Goal: Task Accomplishment & Management: Complete application form

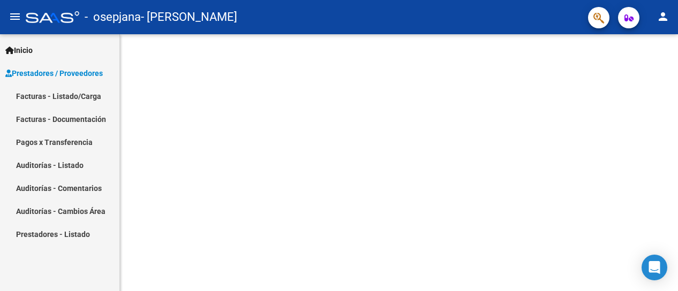
click at [101, 75] on span "Prestadores / Proveedores" at bounding box center [53, 73] width 97 height 12
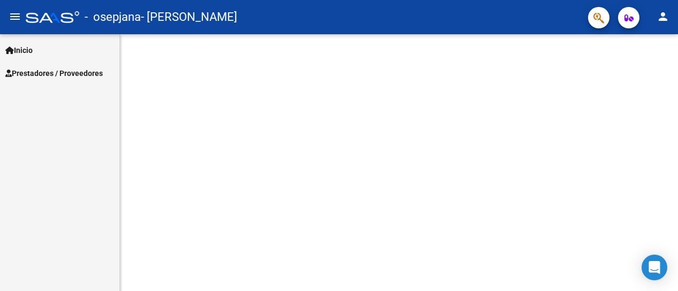
click at [94, 88] on div "Inicio Instructivos Contacto OS Prestadores / Proveedores Facturas - Listado/Ca…" at bounding box center [59, 162] width 119 height 257
click at [90, 75] on span "Prestadores / Proveedores" at bounding box center [53, 73] width 97 height 12
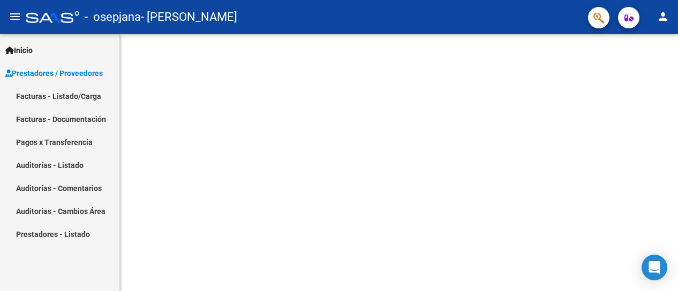
click at [80, 96] on link "Facturas - Listado/Carga" at bounding box center [59, 96] width 119 height 23
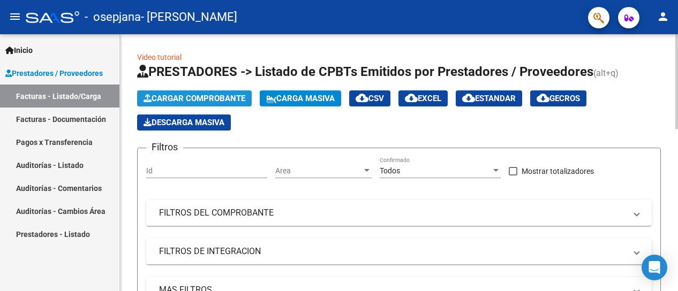
click at [201, 93] on button "Cargar Comprobante" at bounding box center [194, 98] width 115 height 16
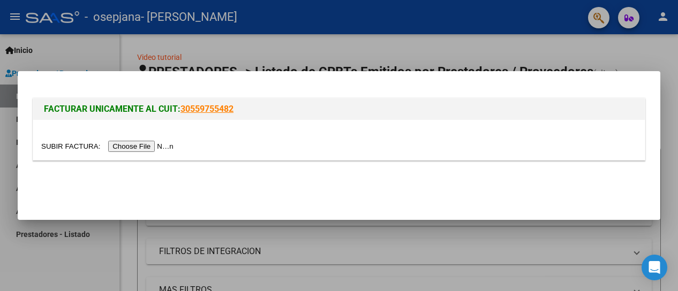
click at [133, 145] on input "file" at bounding box center [108, 146] width 135 height 11
click at [148, 142] on input "file" at bounding box center [108, 146] width 135 height 11
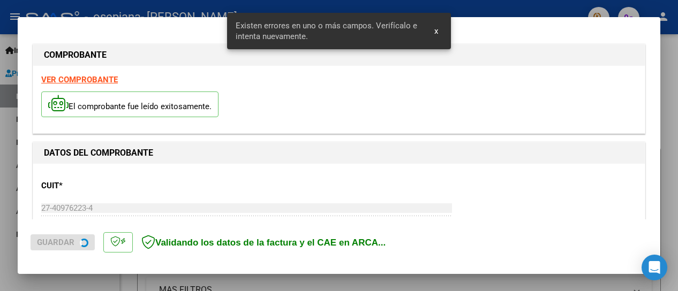
scroll to position [276, 0]
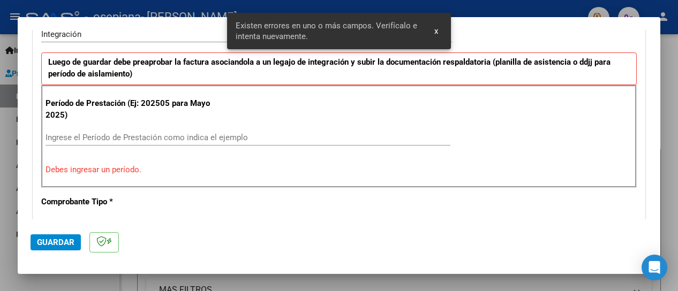
click at [129, 139] on input "Ingrese el Período de Prestación como indica el ejemplo" at bounding box center [248, 138] width 405 height 10
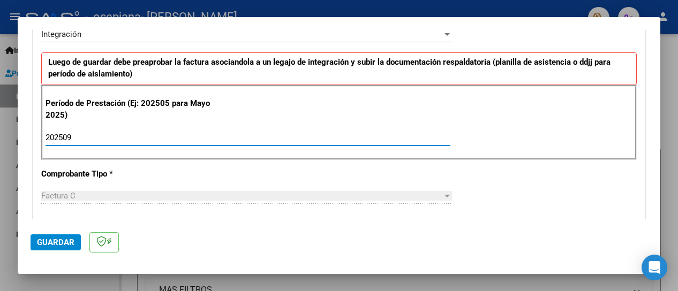
type input "202509"
click at [63, 239] on span "Guardar" at bounding box center [55, 243] width 37 height 10
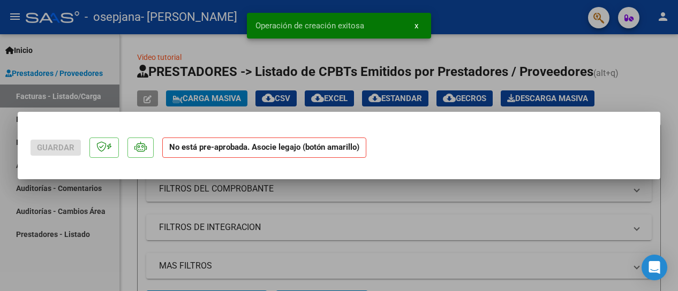
scroll to position [0, 0]
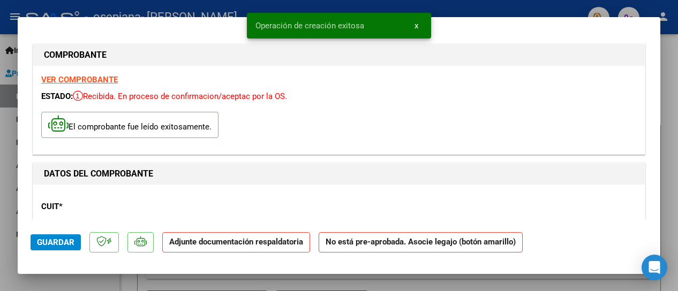
click at [281, 244] on strong "Adjunte documentación respaldatoria" at bounding box center [236, 242] width 134 height 10
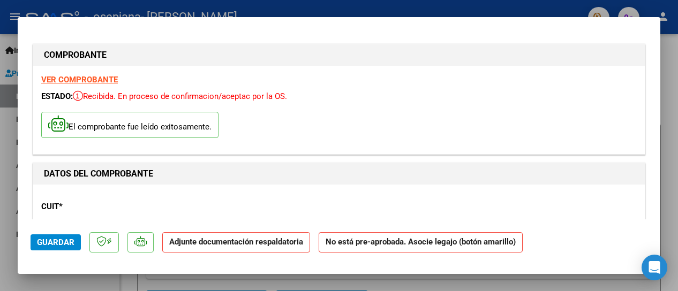
click at [397, 250] on strong "No está pre-aprobada. Asocie legajo (botón amarillo)" at bounding box center [421, 242] width 204 height 21
click at [421, 239] on strong "No está pre-aprobada. Asocie legajo (botón amarillo)" at bounding box center [421, 242] width 204 height 21
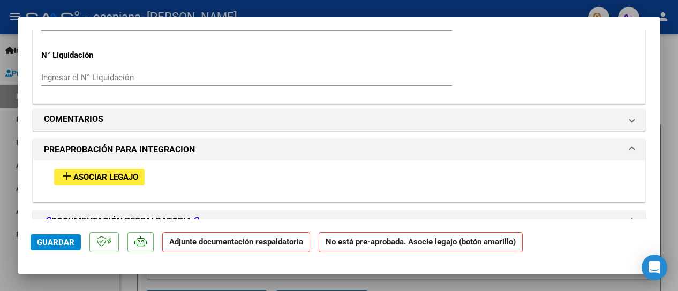
scroll to position [857, 0]
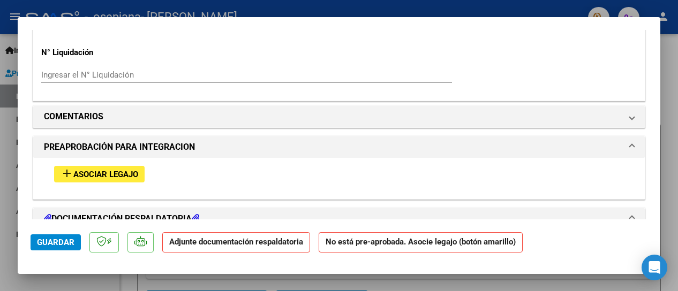
click at [129, 173] on span "Asociar Legajo" at bounding box center [105, 175] width 65 height 10
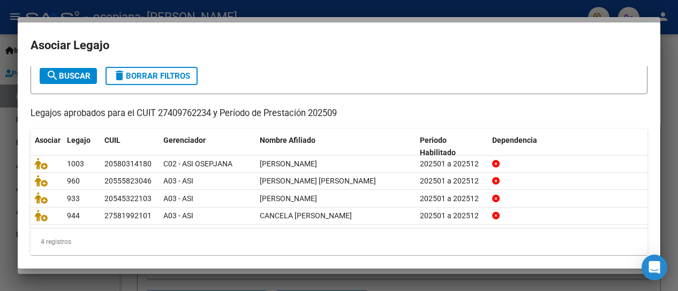
scroll to position [67, 0]
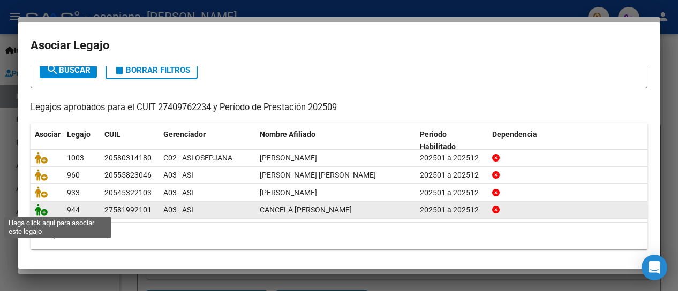
click at [36, 211] on icon at bounding box center [41, 210] width 13 height 12
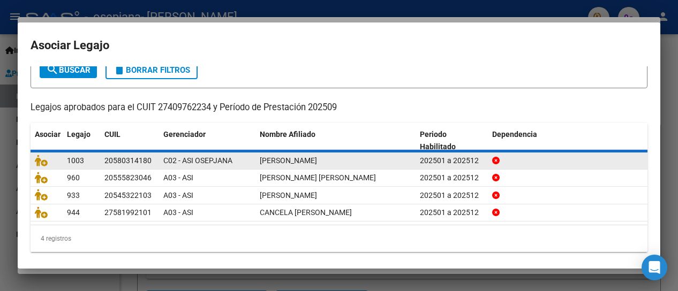
scroll to position [74, 0]
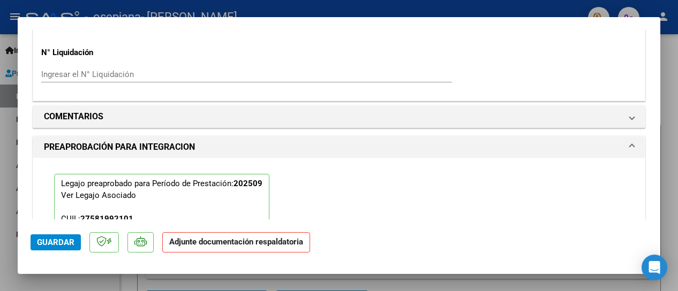
click at [250, 244] on strong "Adjunte documentación respaldatoria" at bounding box center [236, 242] width 134 height 10
click at [62, 241] on span "Guardar" at bounding box center [55, 243] width 37 height 10
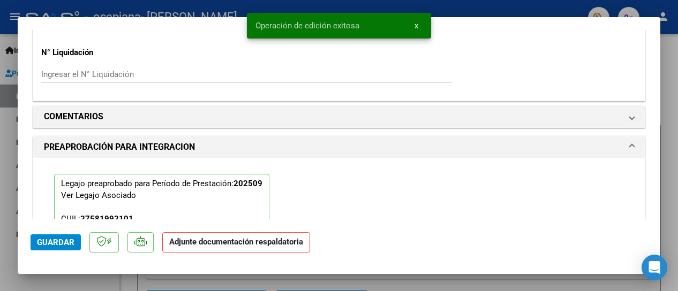
click at [236, 245] on strong "Adjunte documentación respaldatoria" at bounding box center [236, 242] width 134 height 10
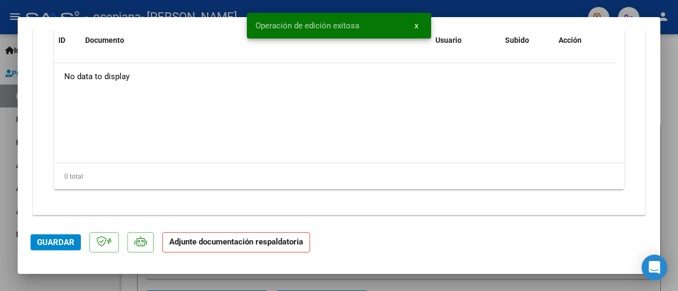
scroll to position [1168, 0]
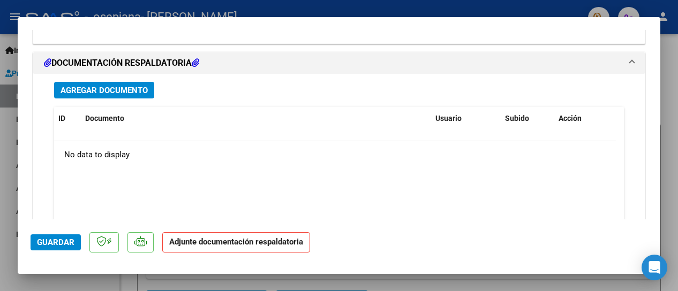
click at [102, 87] on span "Agregar Documento" at bounding box center [104, 91] width 87 height 10
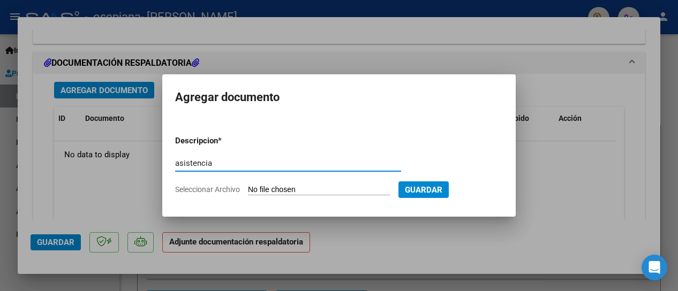
type input "asistencia"
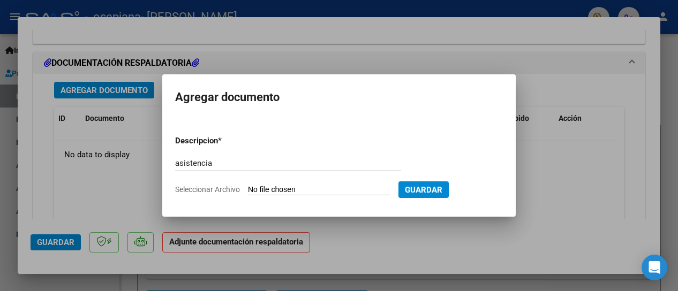
click at [294, 188] on input "Seleccionar Archivo" at bounding box center [319, 190] width 142 height 10
type input "C:\fakepath\[PERSON_NAME] sept.pdf"
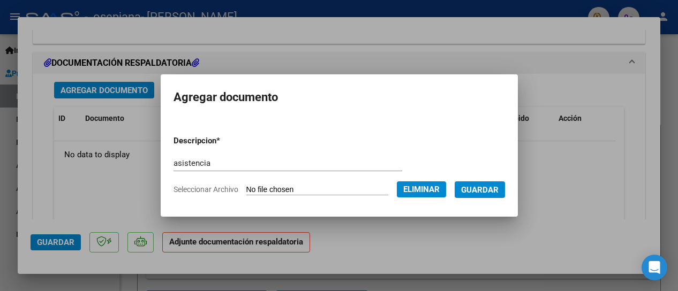
click at [483, 188] on span "Guardar" at bounding box center [479, 190] width 37 height 10
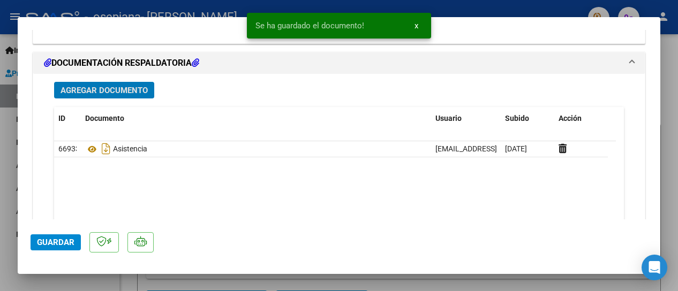
click at [66, 240] on span "Guardar" at bounding box center [55, 243] width 37 height 10
click at [12, 54] on div at bounding box center [339, 145] width 678 height 291
type input "$ 0,00"
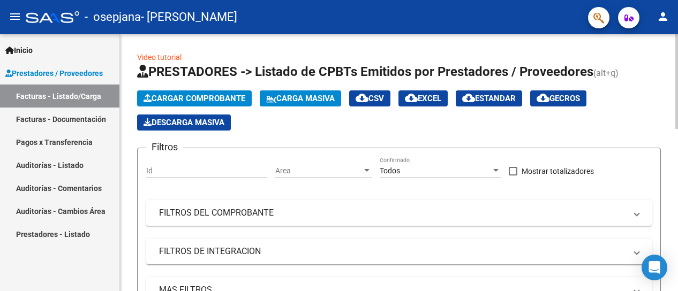
click at [181, 94] on span "Cargar Comprobante" at bounding box center [194, 99] width 102 height 10
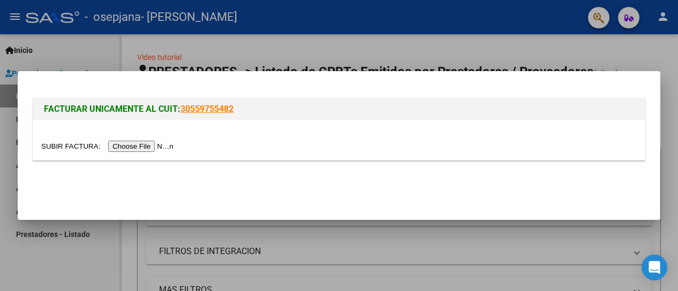
click at [130, 152] on div at bounding box center [338, 140] width 611 height 40
click at [137, 148] on input "file" at bounding box center [108, 146] width 135 height 11
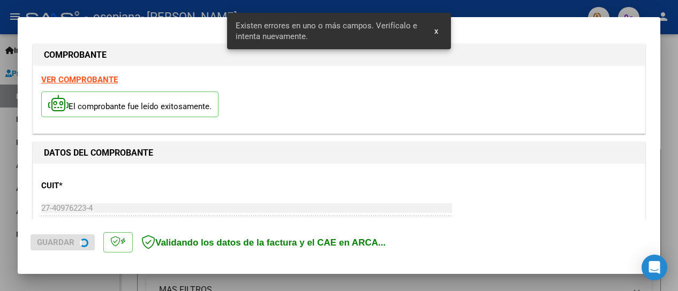
scroll to position [276, 0]
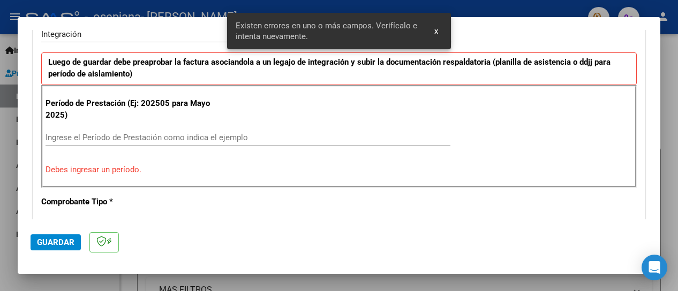
click at [193, 133] on input "Ingrese el Período de Prestación como indica el ejemplo" at bounding box center [248, 138] width 405 height 10
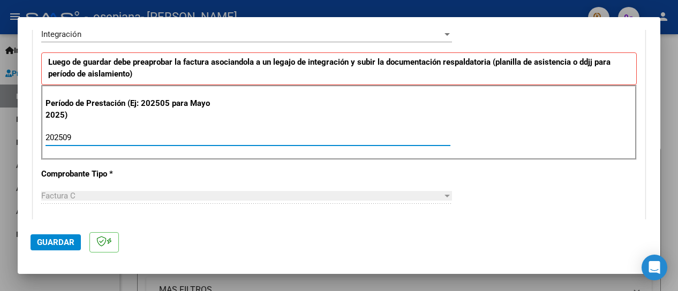
type input "202509"
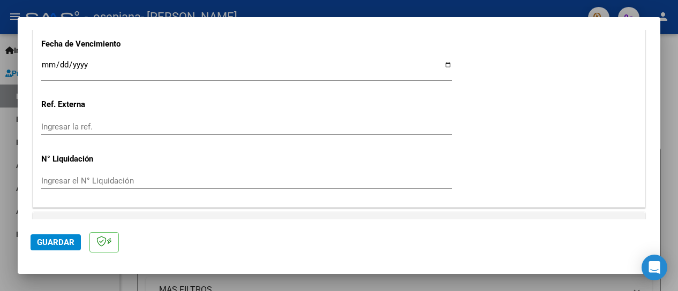
scroll to position [783, 0]
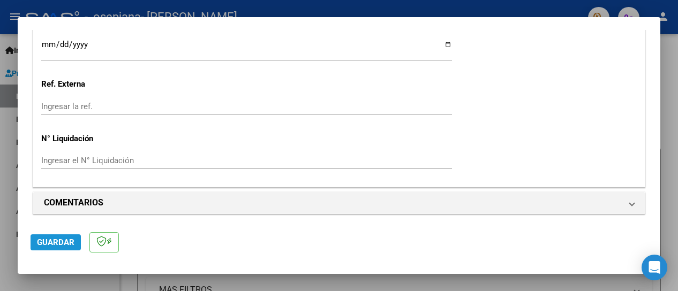
click at [63, 238] on span "Guardar" at bounding box center [55, 243] width 37 height 10
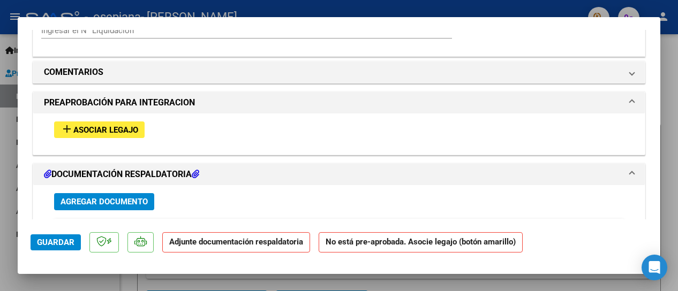
scroll to position [915, 0]
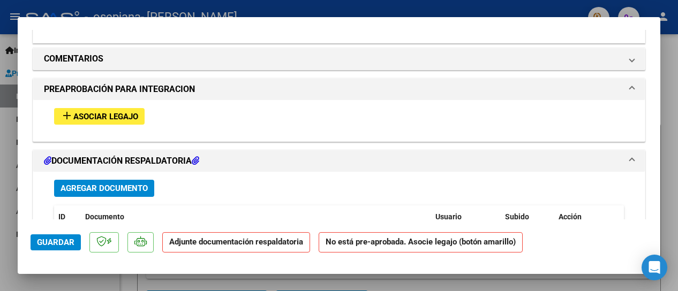
click at [97, 112] on span "Asociar Legajo" at bounding box center [105, 117] width 65 height 10
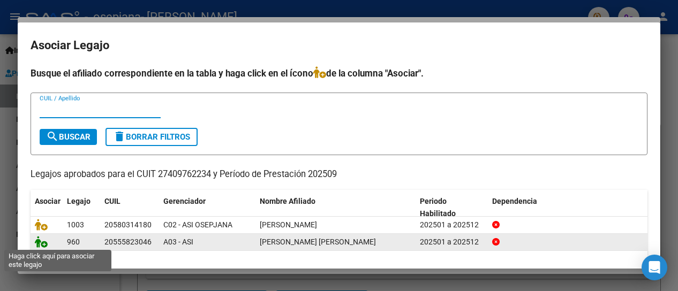
click at [37, 239] on icon at bounding box center [41, 242] width 13 height 12
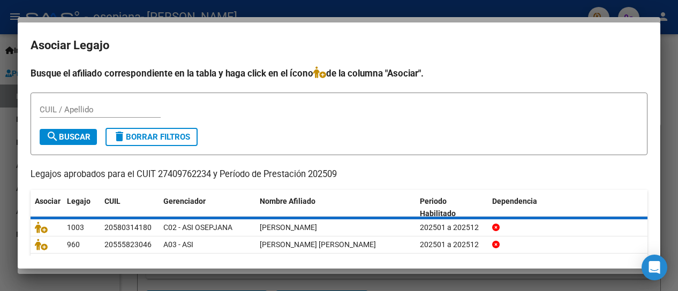
scroll to position [942, 0]
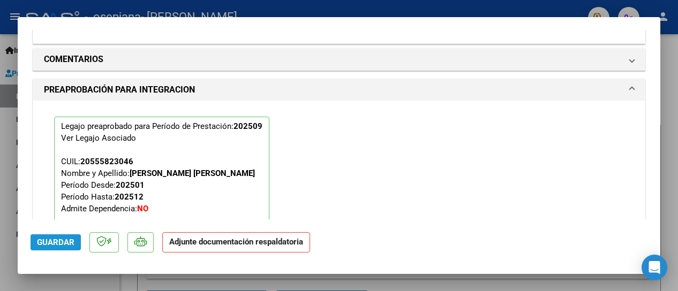
click at [41, 243] on span "Guardar" at bounding box center [55, 243] width 37 height 10
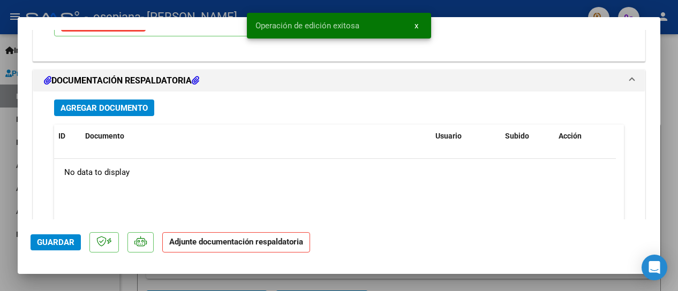
scroll to position [1138, 0]
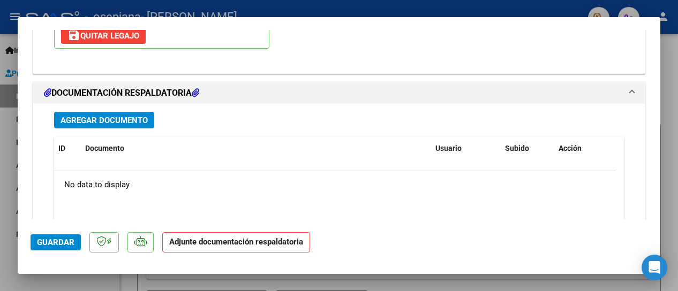
click at [117, 116] on span "Agregar Documento" at bounding box center [104, 121] width 87 height 10
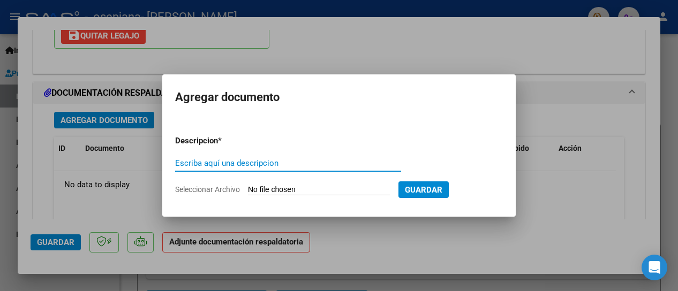
click at [291, 158] on input "Escriba aquí una descripcion" at bounding box center [288, 163] width 226 height 10
type input "asistencia"
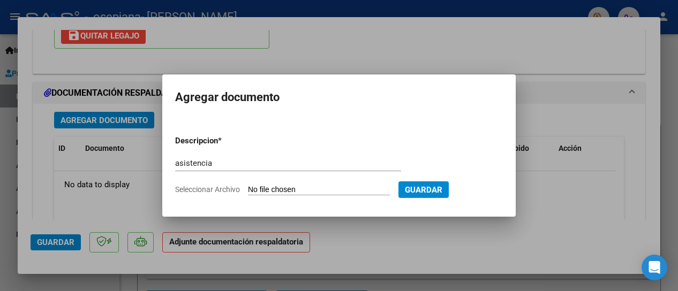
click at [343, 187] on input "Seleccionar Archivo" at bounding box center [319, 190] width 142 height 10
type input "C:\fakepath\Nacho sept.pdf"
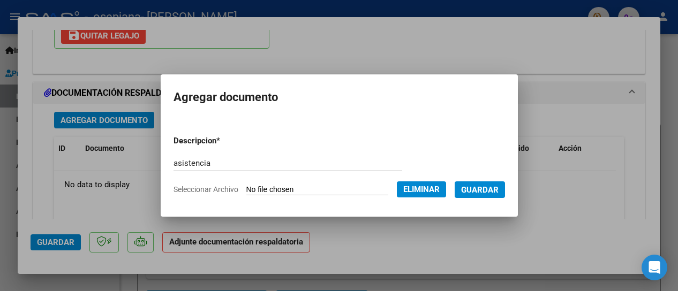
click at [484, 193] on span "Guardar" at bounding box center [479, 190] width 37 height 10
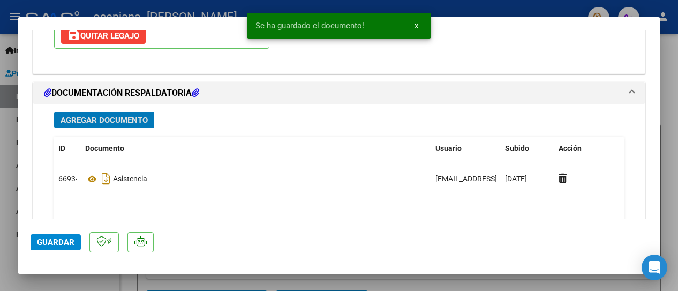
click at [49, 240] on span "Guardar" at bounding box center [55, 243] width 37 height 10
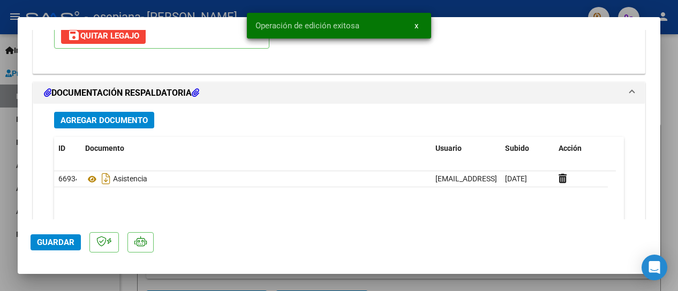
click at [3, 168] on div at bounding box center [339, 145] width 678 height 291
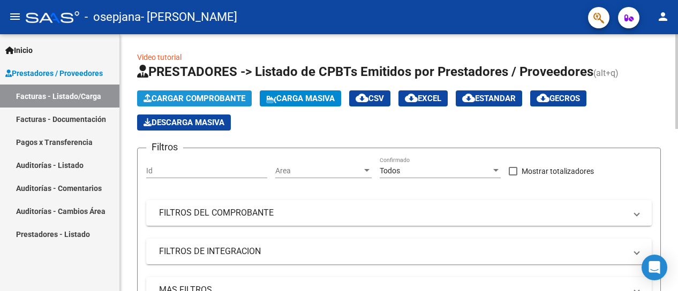
click at [168, 100] on span "Cargar Comprobante" at bounding box center [194, 99] width 102 height 10
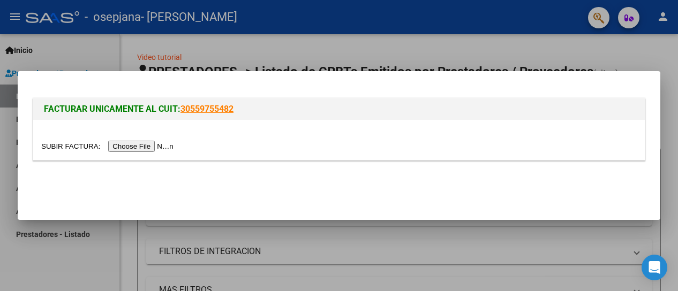
click at [156, 146] on input "file" at bounding box center [108, 146] width 135 height 11
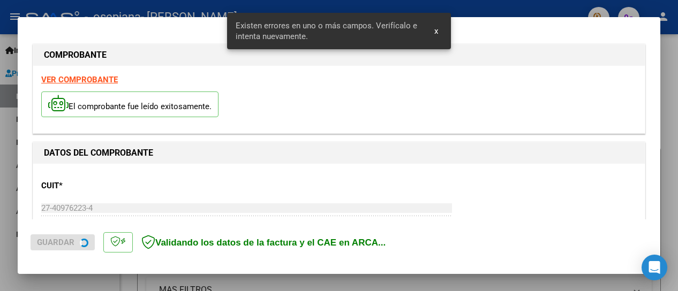
scroll to position [276, 0]
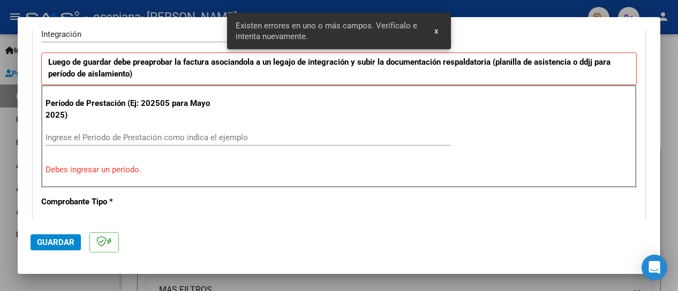
click at [223, 133] on input "Ingrese el Período de Prestación como indica el ejemplo" at bounding box center [248, 138] width 405 height 10
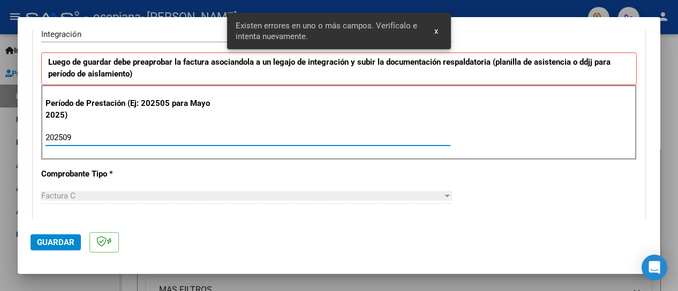
type input "202509"
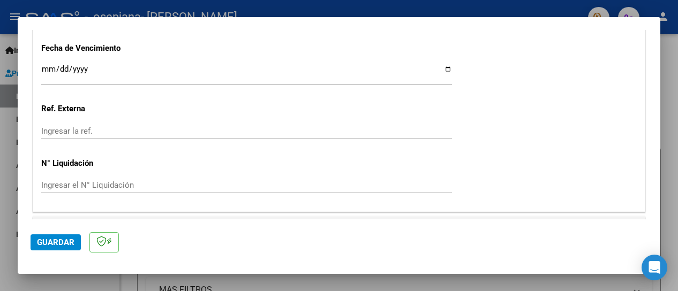
scroll to position [783, 0]
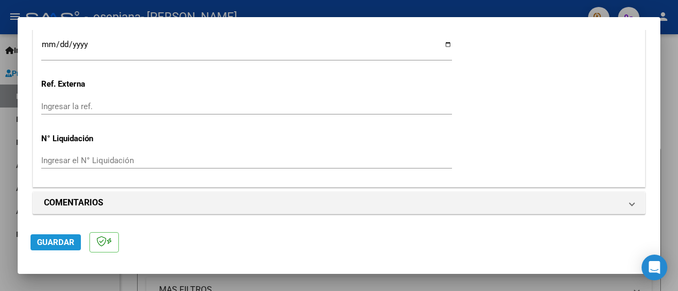
click at [65, 245] on span "Guardar" at bounding box center [55, 243] width 37 height 10
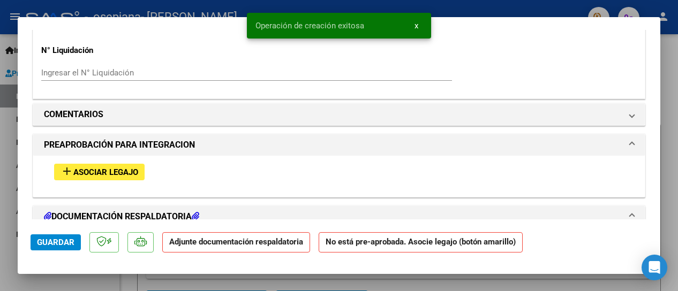
scroll to position [864, 0]
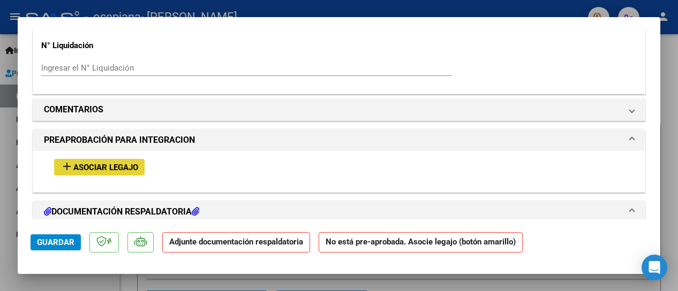
click at [75, 165] on span "Asociar Legajo" at bounding box center [105, 168] width 65 height 10
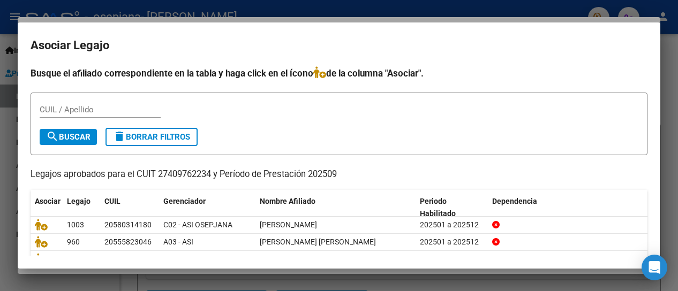
scroll to position [59, 0]
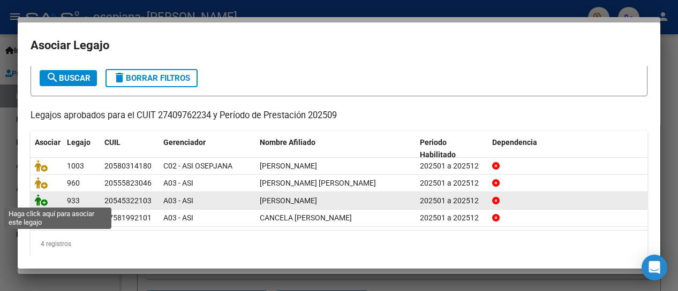
click at [37, 195] on icon at bounding box center [41, 200] width 13 height 12
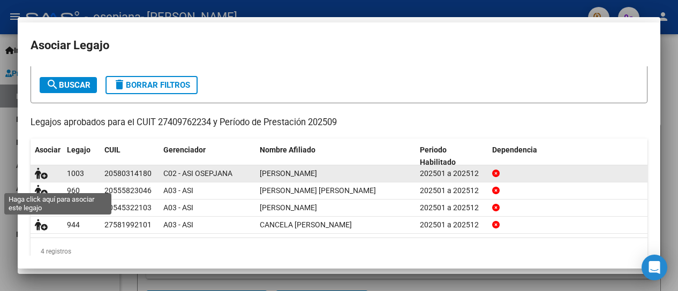
scroll to position [66, 0]
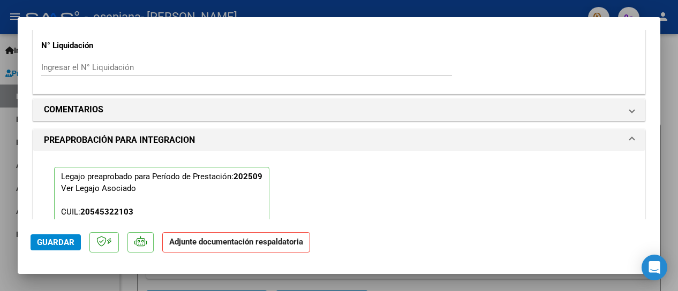
click at [44, 238] on span "Guardar" at bounding box center [55, 243] width 37 height 10
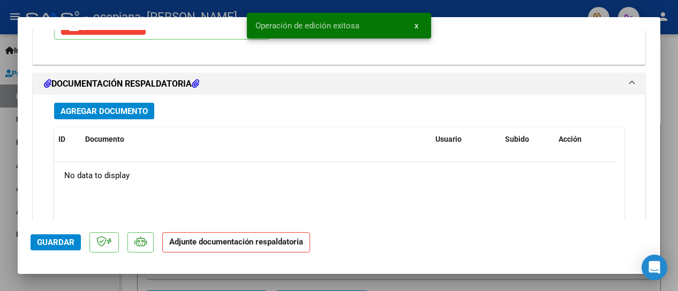
scroll to position [1171, 0]
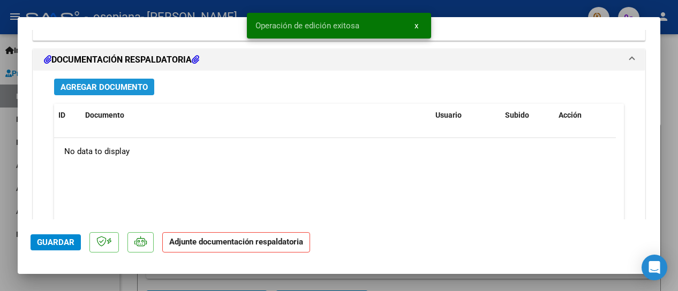
click at [103, 86] on span "Agregar Documento" at bounding box center [104, 87] width 87 height 10
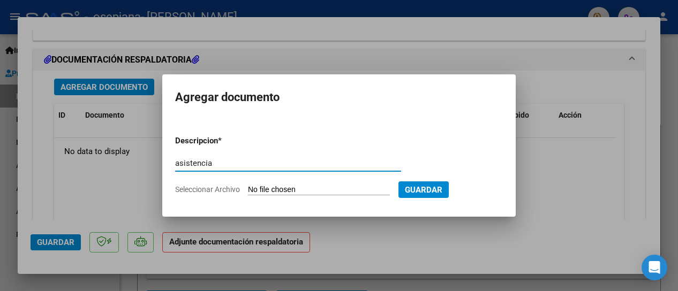
type input "asistencia"
click at [268, 191] on input "Seleccionar Archivo" at bounding box center [319, 190] width 142 height 10
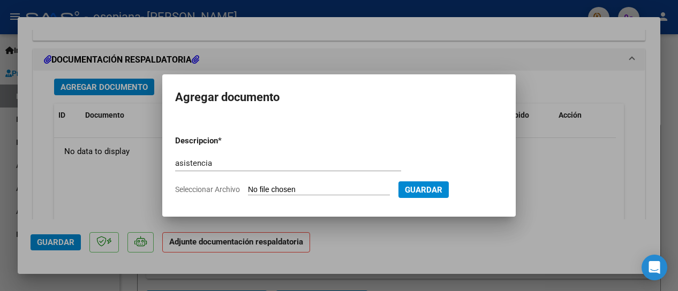
type input "C:\fakepath\[PERSON_NAME] sep (1).pdf"
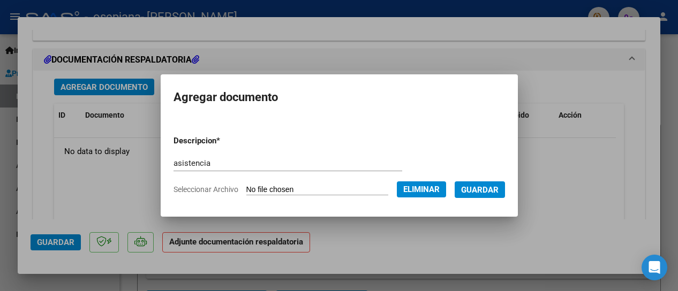
click at [489, 193] on span "Guardar" at bounding box center [479, 190] width 37 height 10
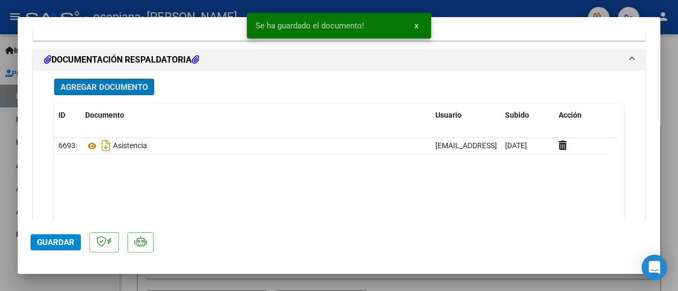
click at [47, 240] on span "Guardar" at bounding box center [55, 243] width 37 height 10
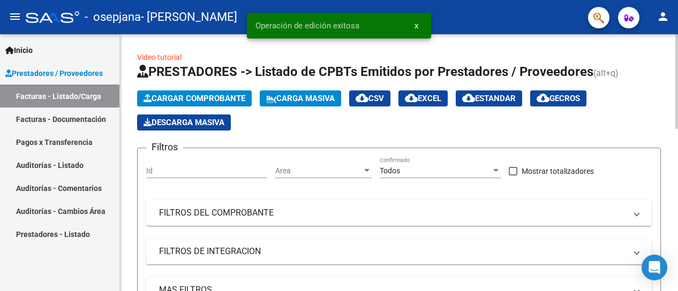
click at [169, 101] on span "Cargar Comprobante" at bounding box center [194, 99] width 102 height 10
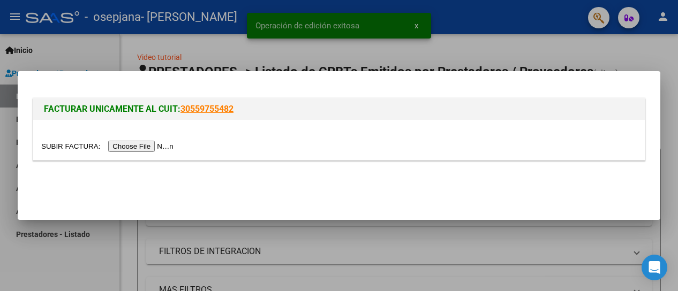
click at [143, 142] on input "file" at bounding box center [108, 146] width 135 height 11
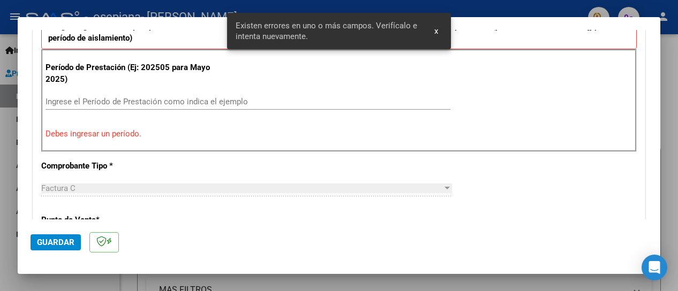
scroll to position [308, 0]
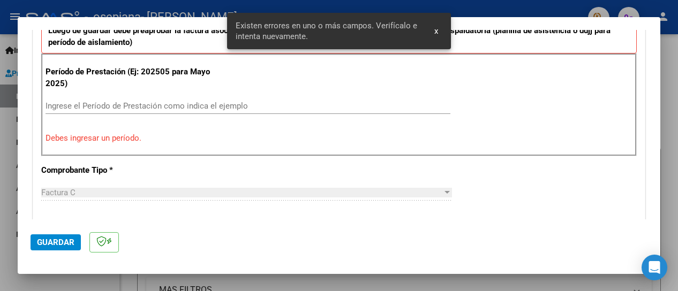
click at [158, 101] on input "Ingrese el Período de Prestación como indica el ejemplo" at bounding box center [248, 106] width 405 height 10
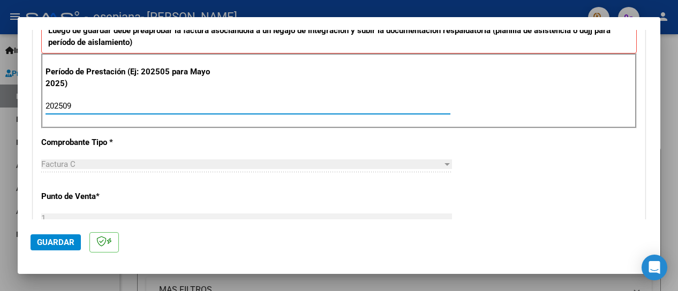
type input "202509"
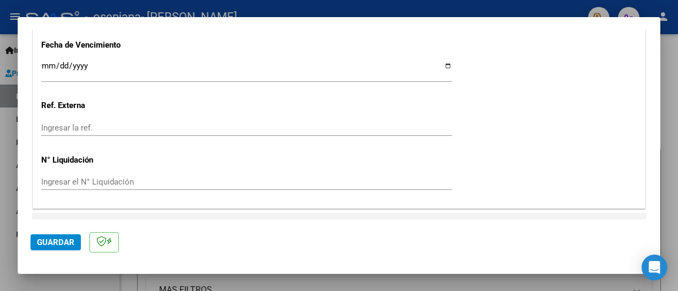
scroll to position [783, 0]
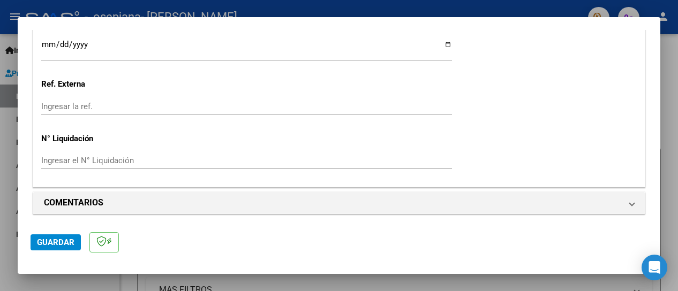
click at [72, 243] on span "Guardar" at bounding box center [55, 243] width 37 height 10
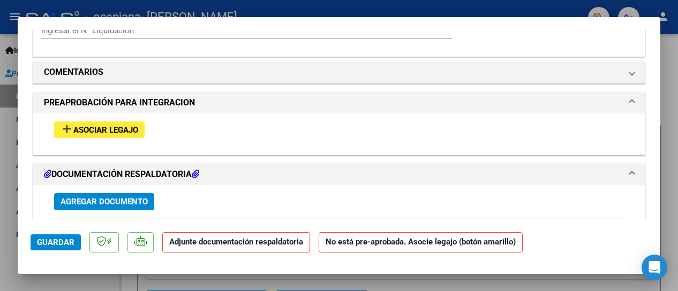
scroll to position [907, 0]
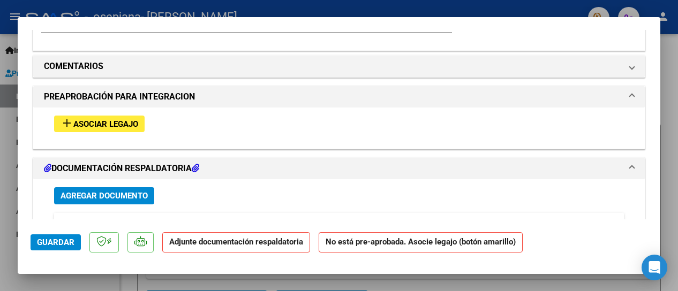
click at [96, 131] on div "add Asociar Legajo" at bounding box center [339, 124] width 586 height 33
click at [97, 120] on span "Asociar Legajo" at bounding box center [105, 124] width 65 height 10
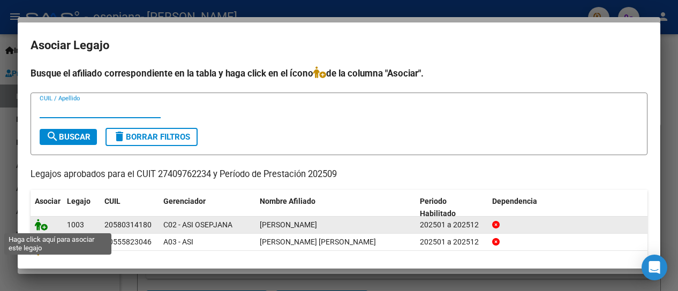
click at [36, 223] on icon at bounding box center [41, 225] width 13 height 12
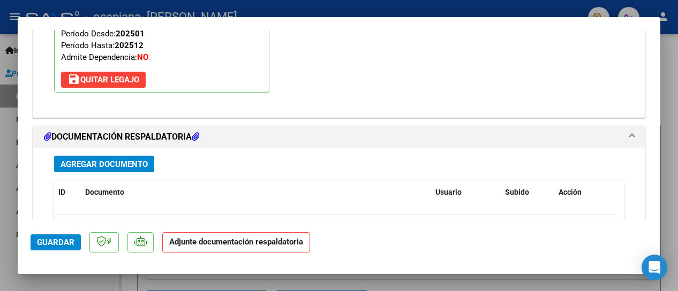
scroll to position [1097, 0]
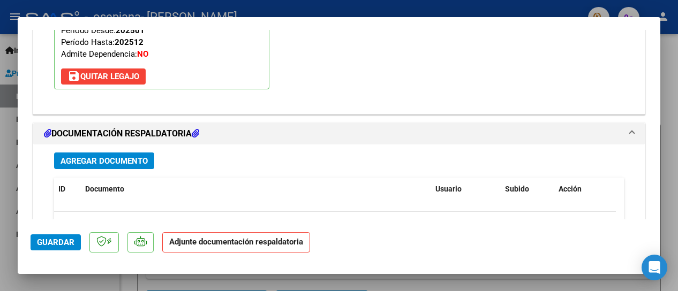
click at [114, 156] on span "Agregar Documento" at bounding box center [104, 161] width 87 height 10
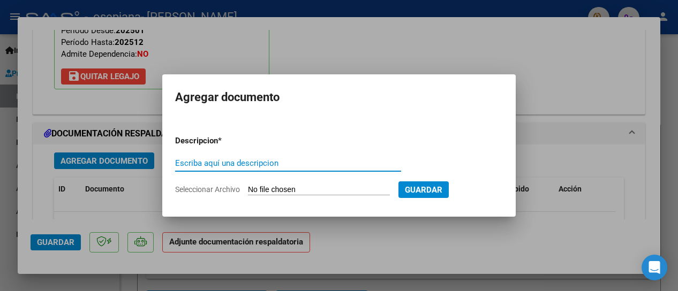
click at [307, 166] on input "Escriba aquí una descripcion" at bounding box center [288, 163] width 226 height 10
type input "asistencia"
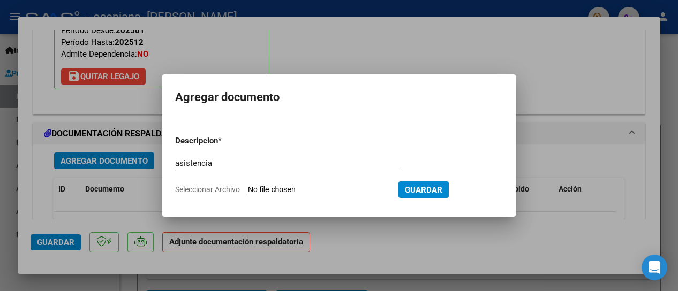
click at [342, 190] on input "Seleccionar Archivo" at bounding box center [319, 190] width 142 height 10
type input "C:\fakepath\[PERSON_NAME] sep (1).pdf"
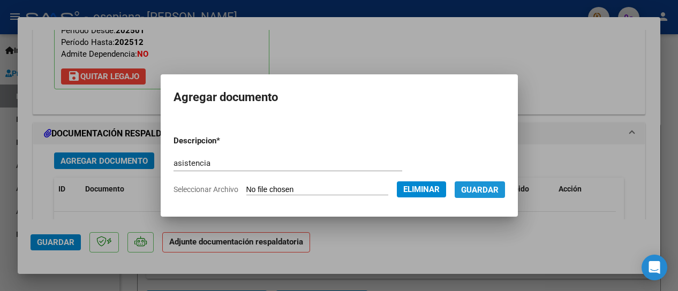
click at [487, 190] on span "Guardar" at bounding box center [479, 190] width 37 height 10
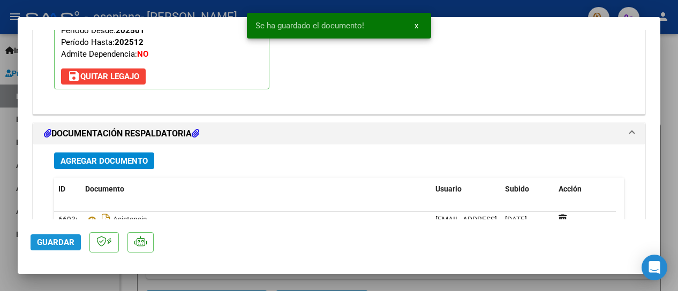
click at [48, 247] on button "Guardar" at bounding box center [56, 243] width 50 height 16
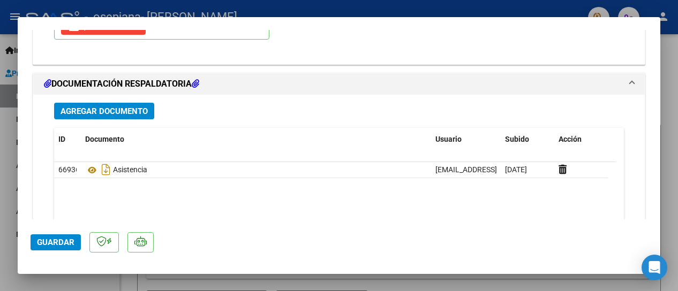
scroll to position [1150, 0]
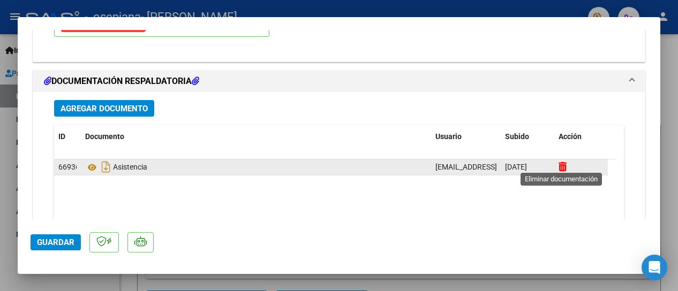
click at [562, 162] on icon at bounding box center [562, 167] width 8 height 10
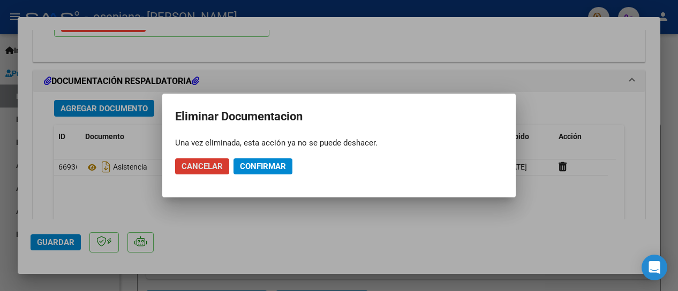
click at [263, 174] on button "Confirmar" at bounding box center [262, 166] width 59 height 16
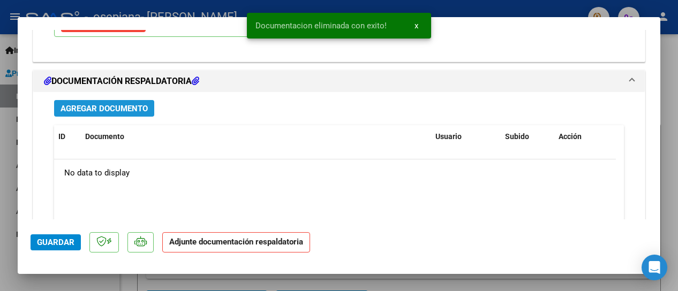
drag, startPoint x: 90, startPoint y: 105, endPoint x: 78, endPoint y: 69, distance: 37.9
click at [78, 70] on mat-expansion-panel "DOCUMENTACIÓN RESPALDATORIA Agregar Documento ID Documento Usuario Subido Acció…" at bounding box center [339, 190] width 613 height 241
click at [119, 104] on span "Agregar Documento" at bounding box center [104, 109] width 87 height 10
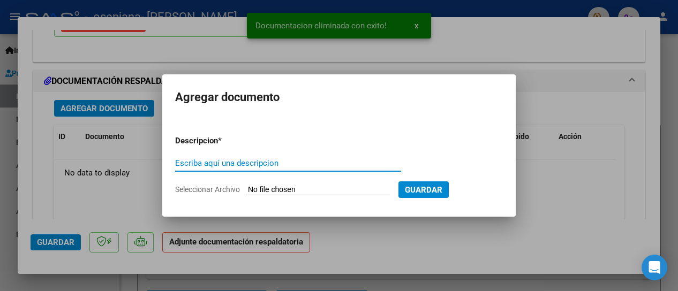
click at [285, 165] on input "Escriba aquí una descripcion" at bounding box center [288, 163] width 226 height 10
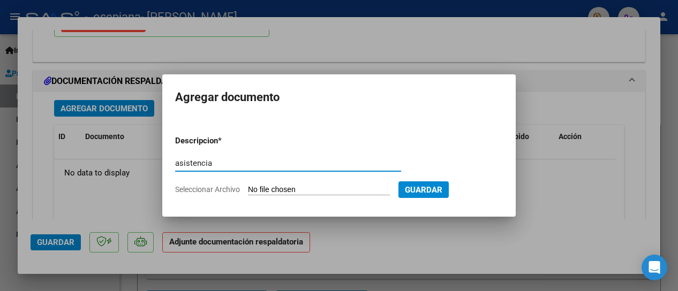
type input "asistencia"
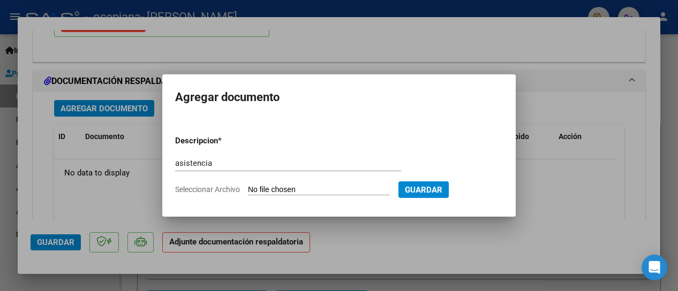
click at [358, 186] on input "Seleccionar Archivo" at bounding box center [319, 190] width 142 height 10
type input "C:\fakepath\fca [PERSON_NAME].pdf"
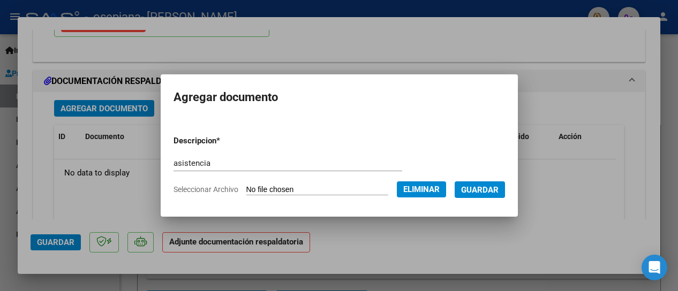
click at [490, 191] on span "Guardar" at bounding box center [479, 190] width 37 height 10
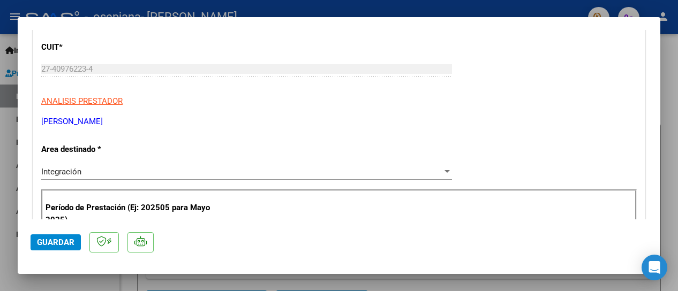
scroll to position [0, 0]
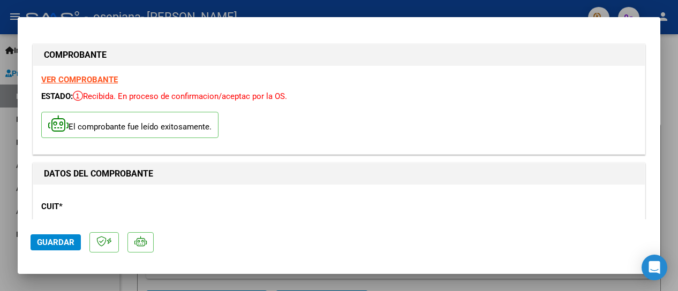
click at [60, 243] on span "Guardar" at bounding box center [55, 243] width 37 height 10
